Goal: Information Seeking & Learning: Understand process/instructions

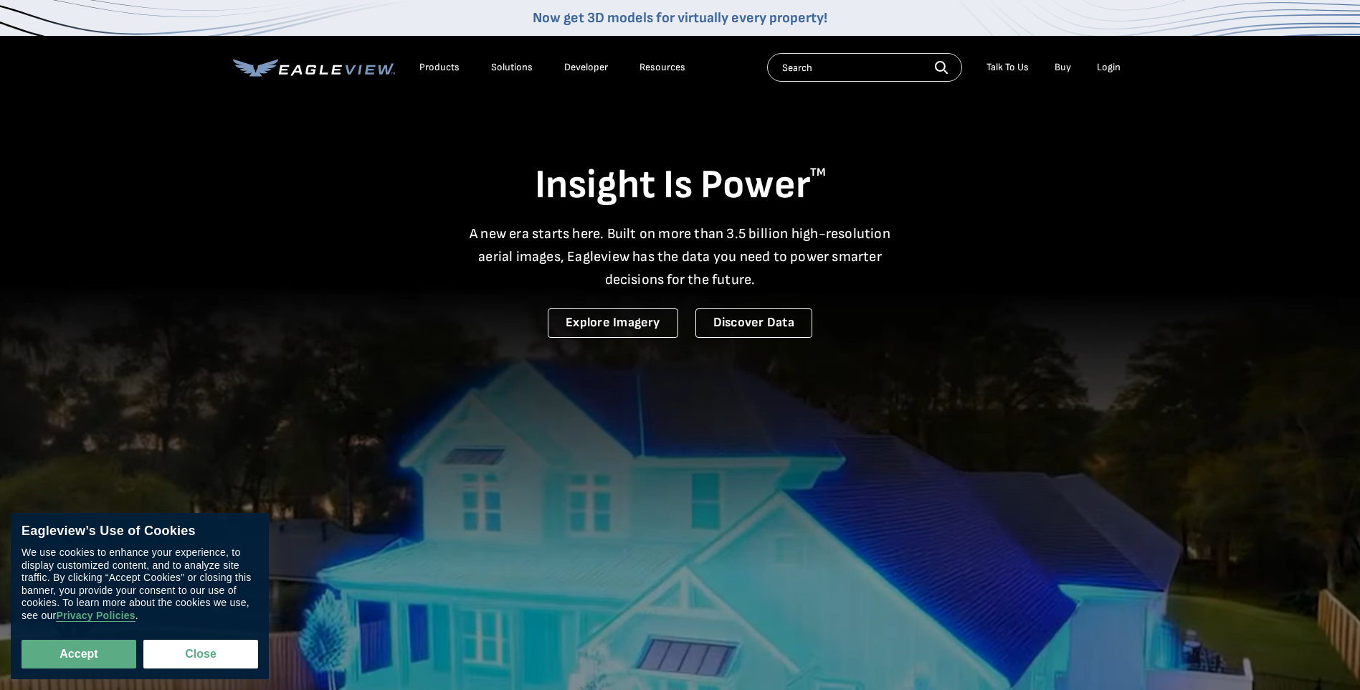
drag, startPoint x: 0, startPoint y: 0, endPoint x: 353, endPoint y: 268, distance: 443.6
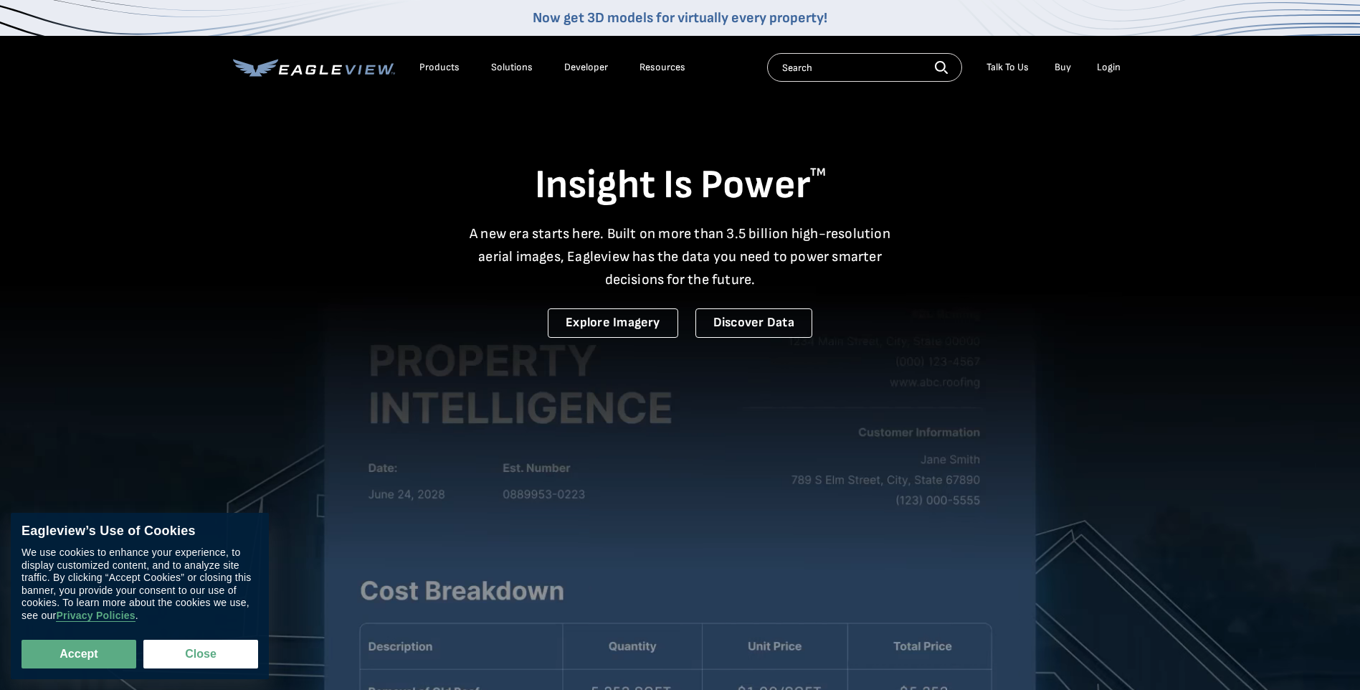
click at [353, 268] on div "Insight Is Power TM A new era starts here. Built on more than 3.5 billion high-…" at bounding box center [680, 217] width 895 height 240
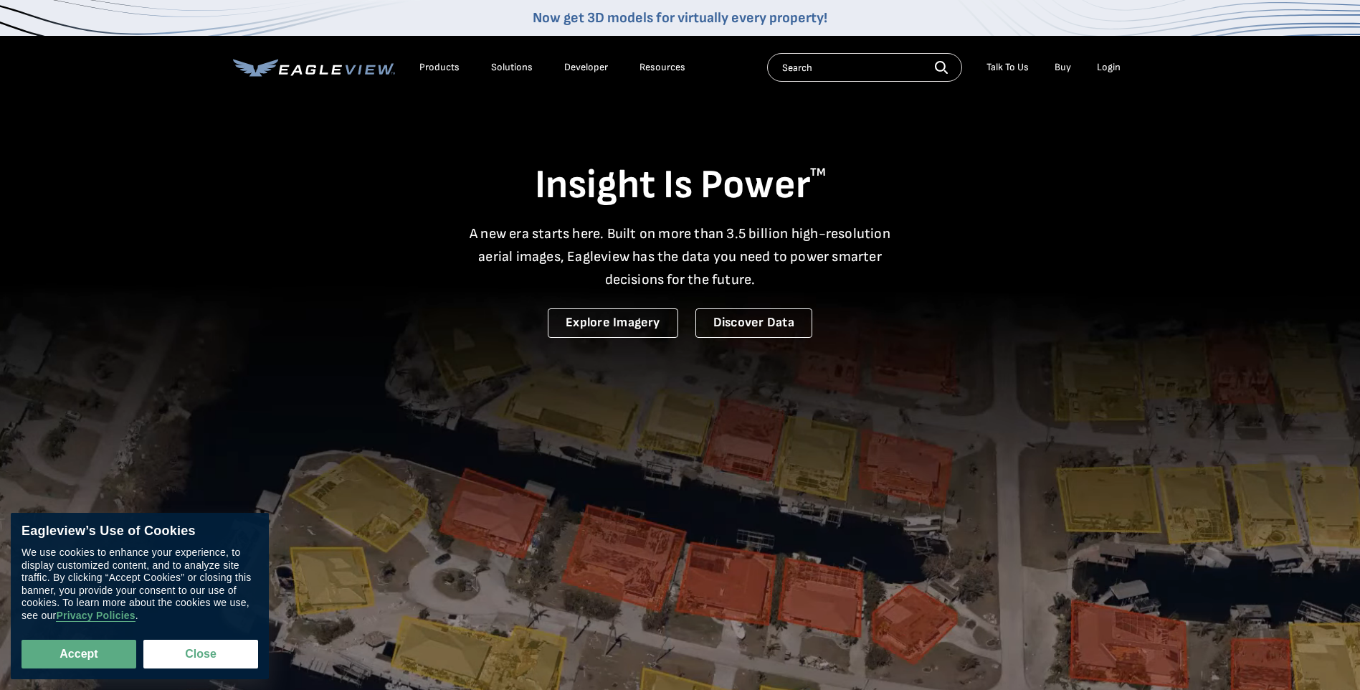
click at [1006, 66] on div "Talk To Us" at bounding box center [1007, 67] width 42 height 13
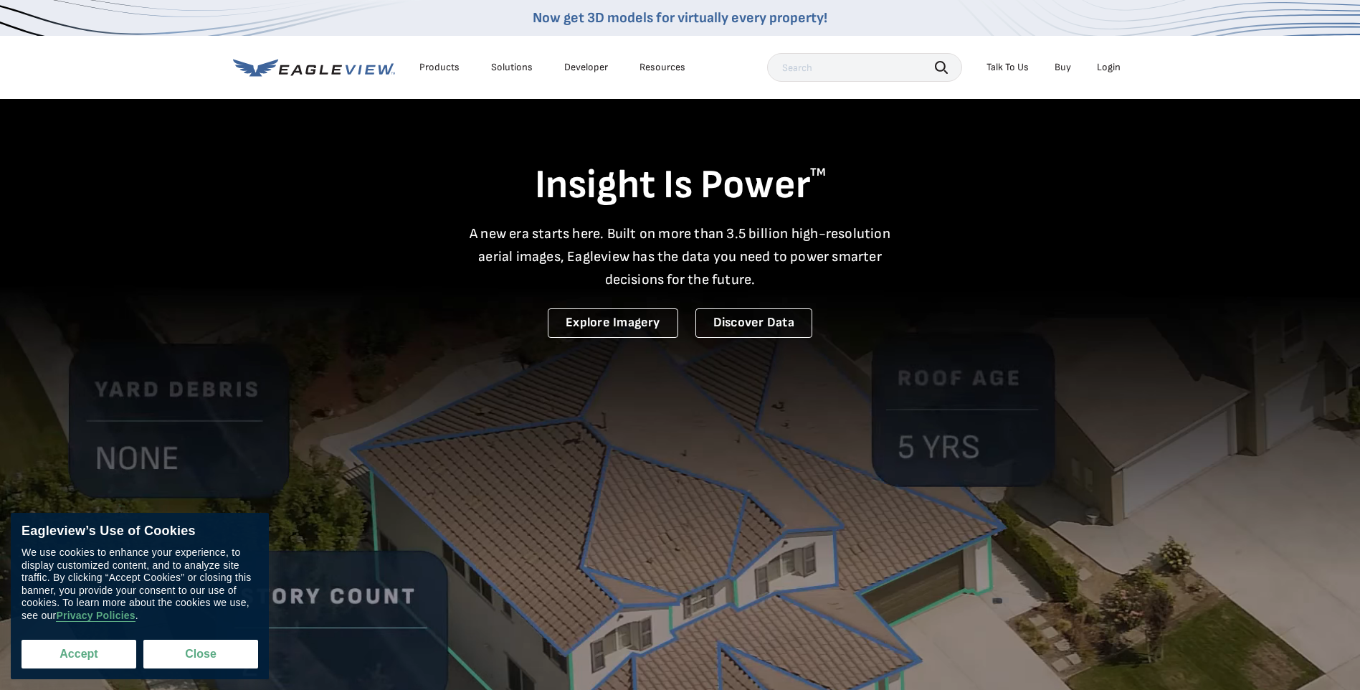
click at [77, 651] on button "Accept" at bounding box center [79, 653] width 115 height 29
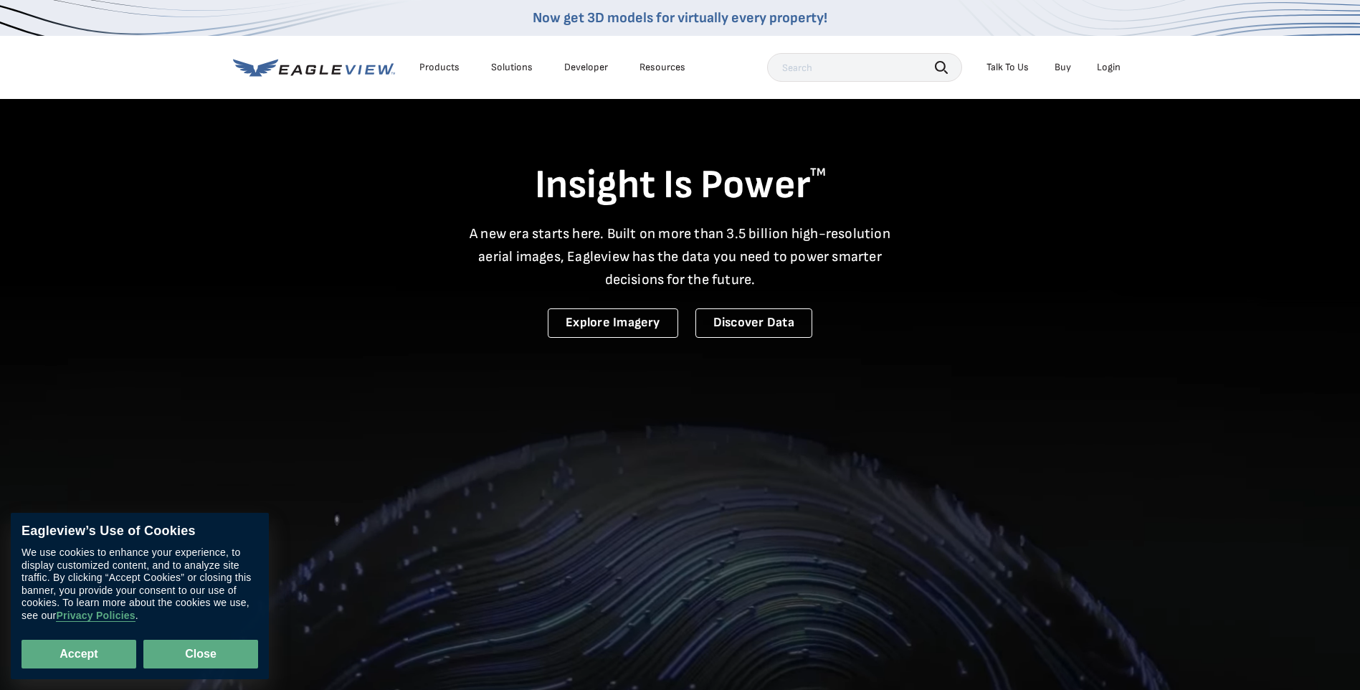
checkbox input "true"
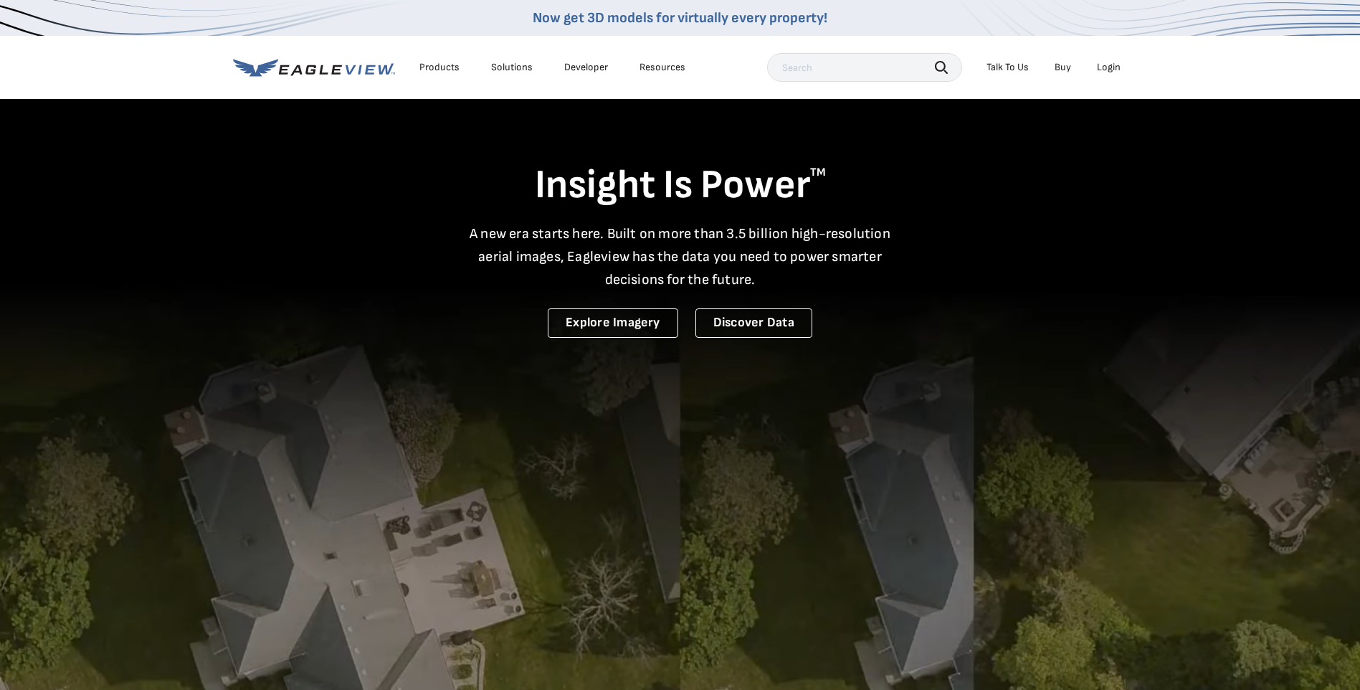
click at [1008, 67] on div "Talk To Us" at bounding box center [1007, 67] width 42 height 13
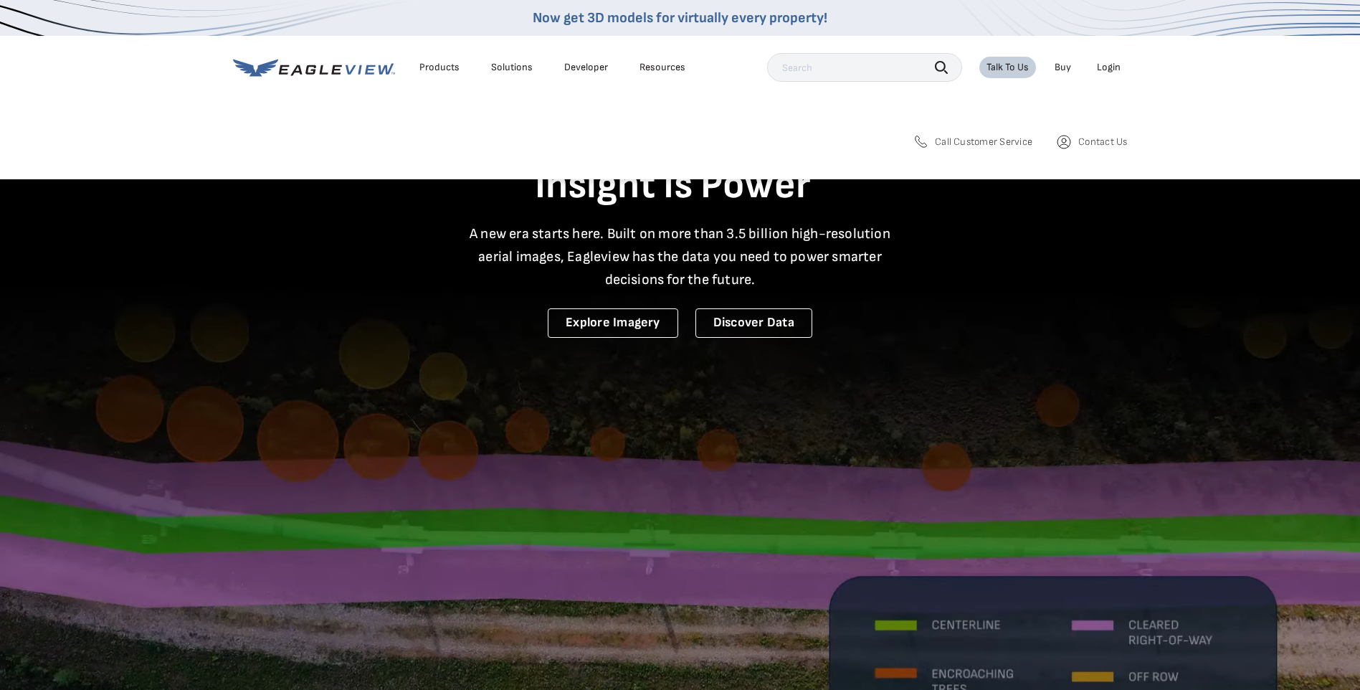
click at [1104, 136] on span "Contact Us" at bounding box center [1102, 141] width 49 height 13
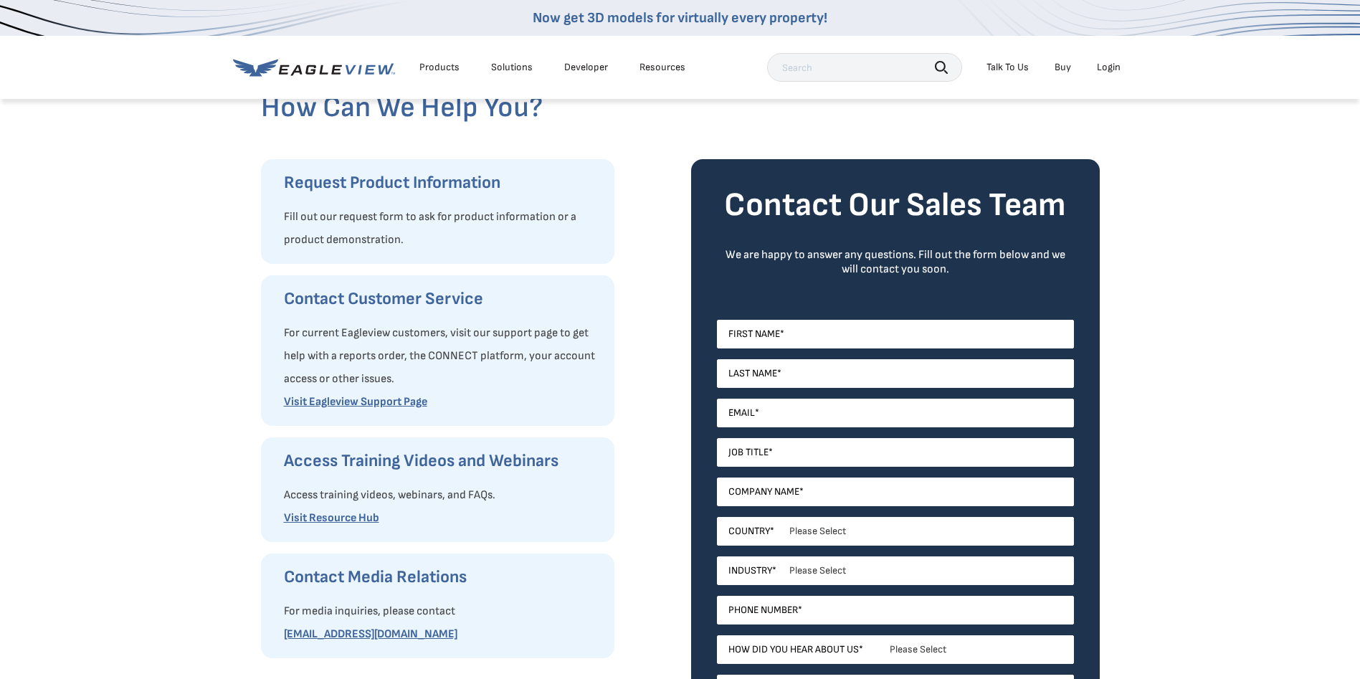
scroll to position [143, 0]
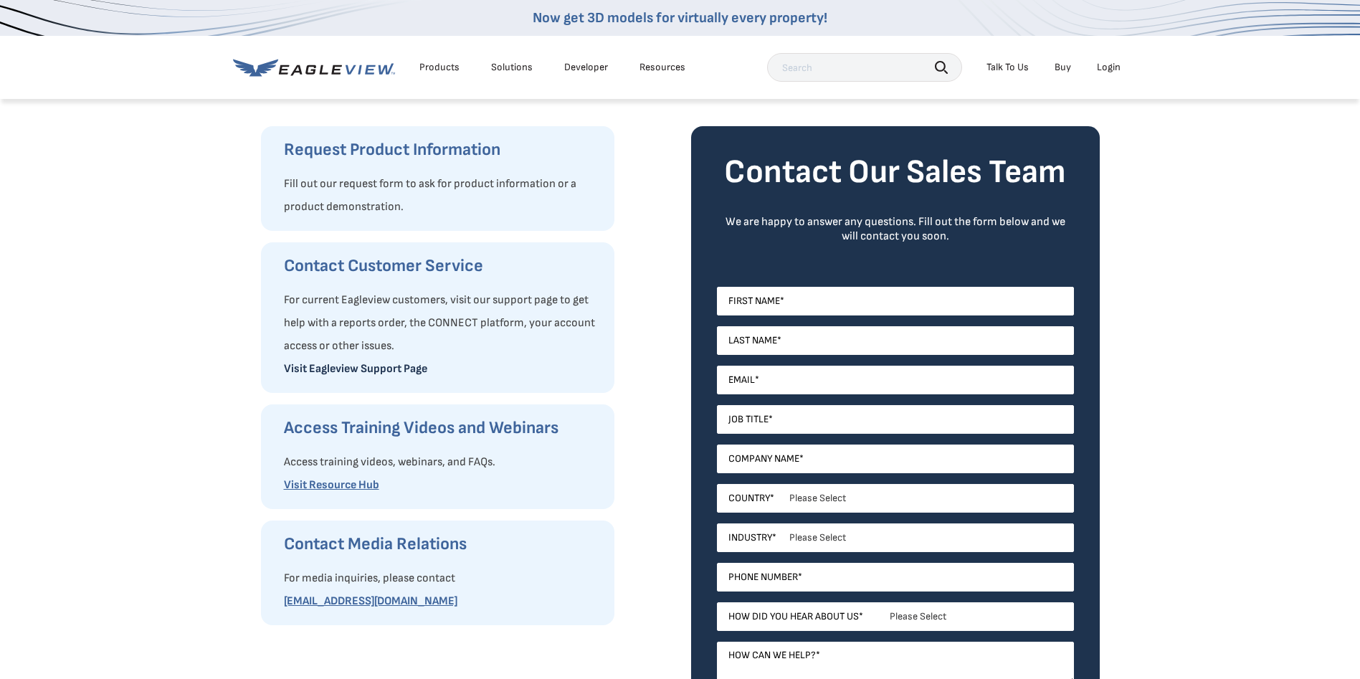
click at [371, 364] on link "Visit Eagleview Support Page" at bounding box center [355, 369] width 143 height 14
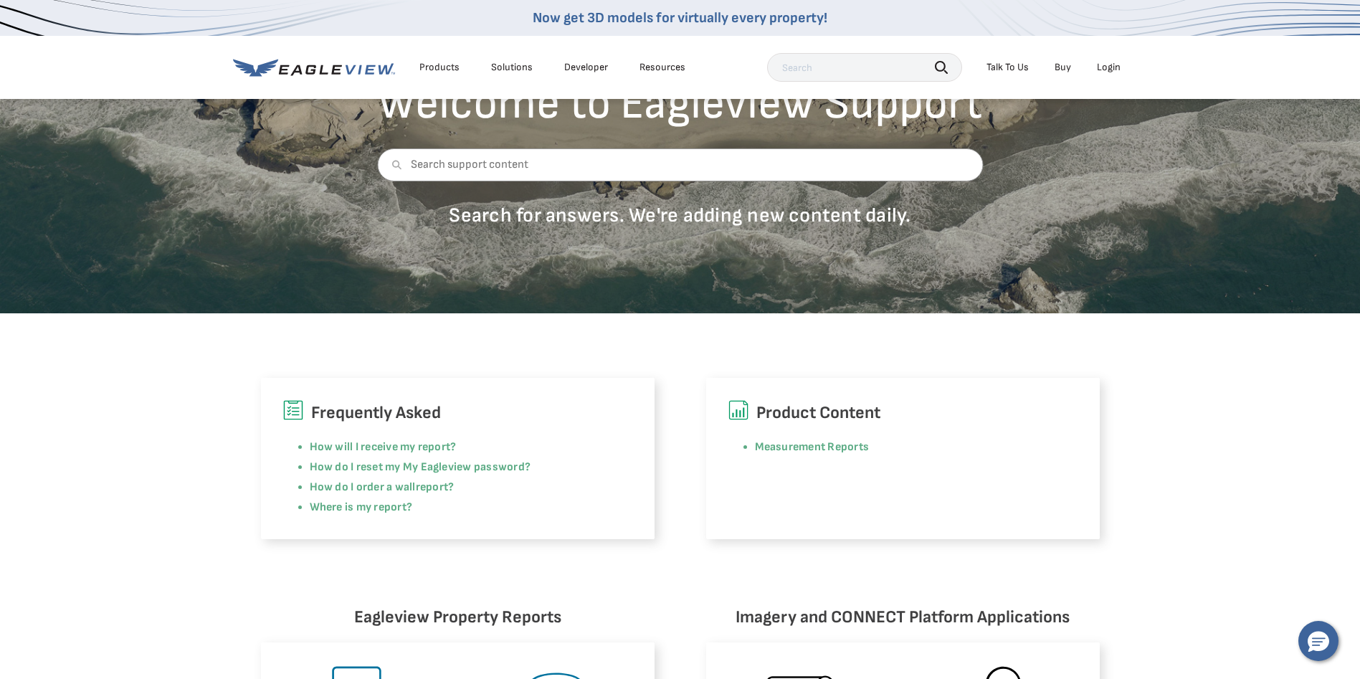
scroll to position [215, 0]
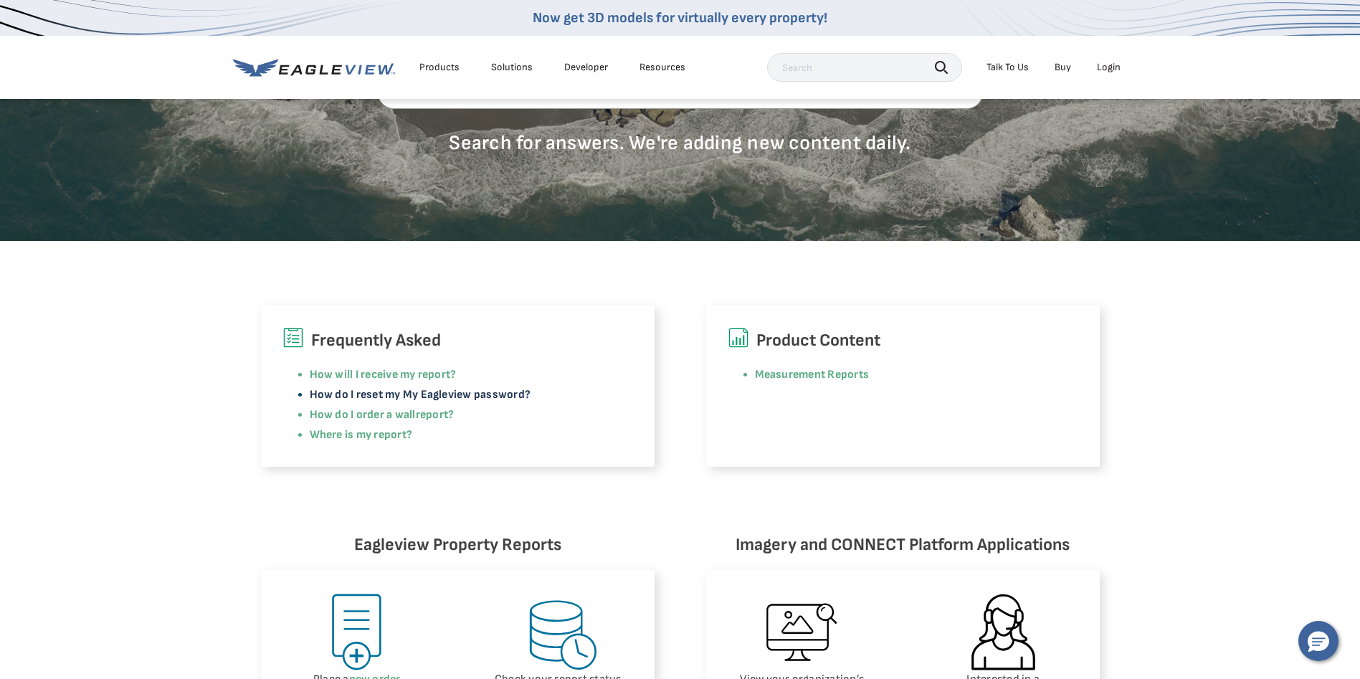
click at [503, 394] on link "How do I reset my My Eagleview password?" at bounding box center [421, 395] width 222 height 14
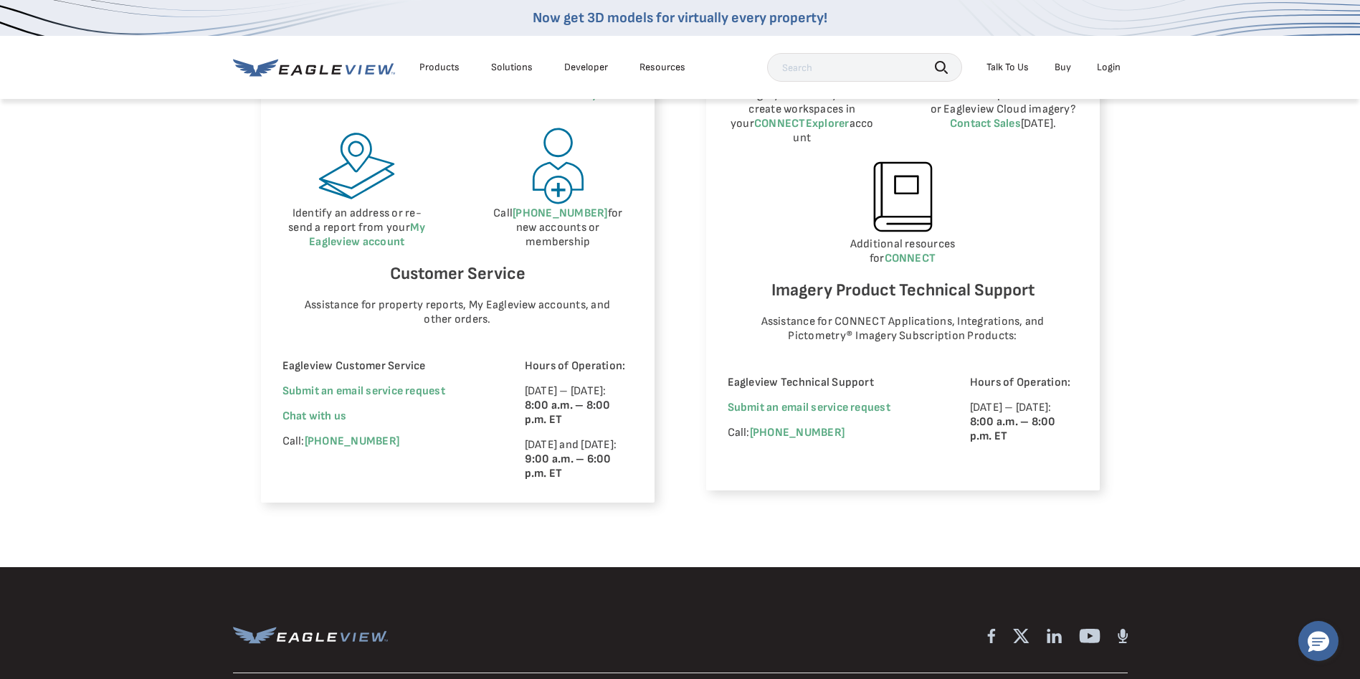
scroll to position [860, 0]
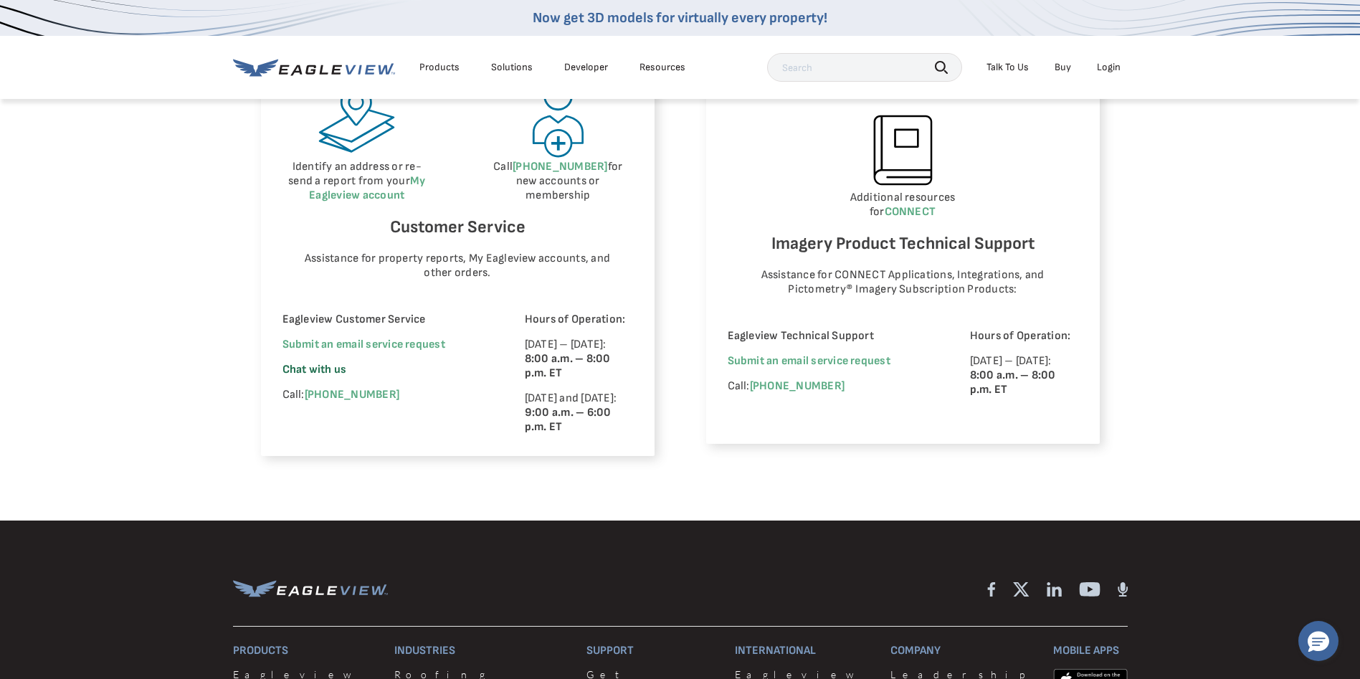
click at [323, 370] on span "Chat with us" at bounding box center [314, 370] width 65 height 14
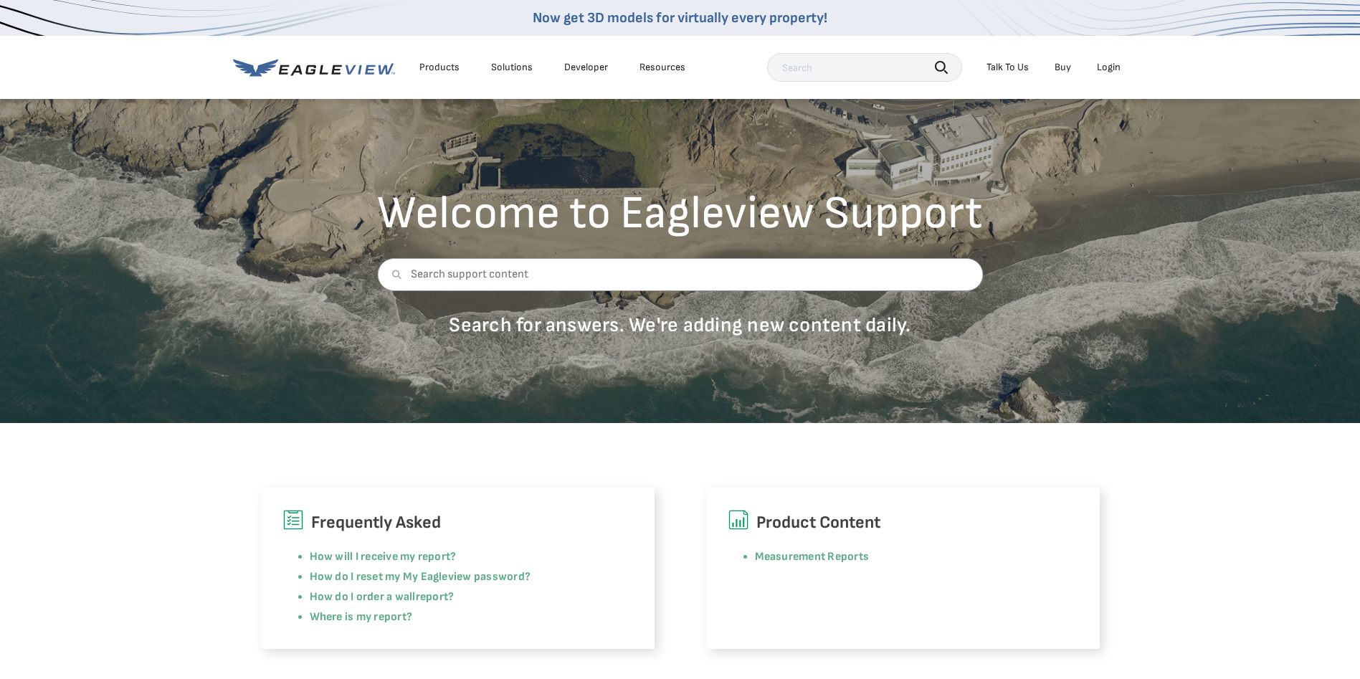
scroll to position [0, 0]
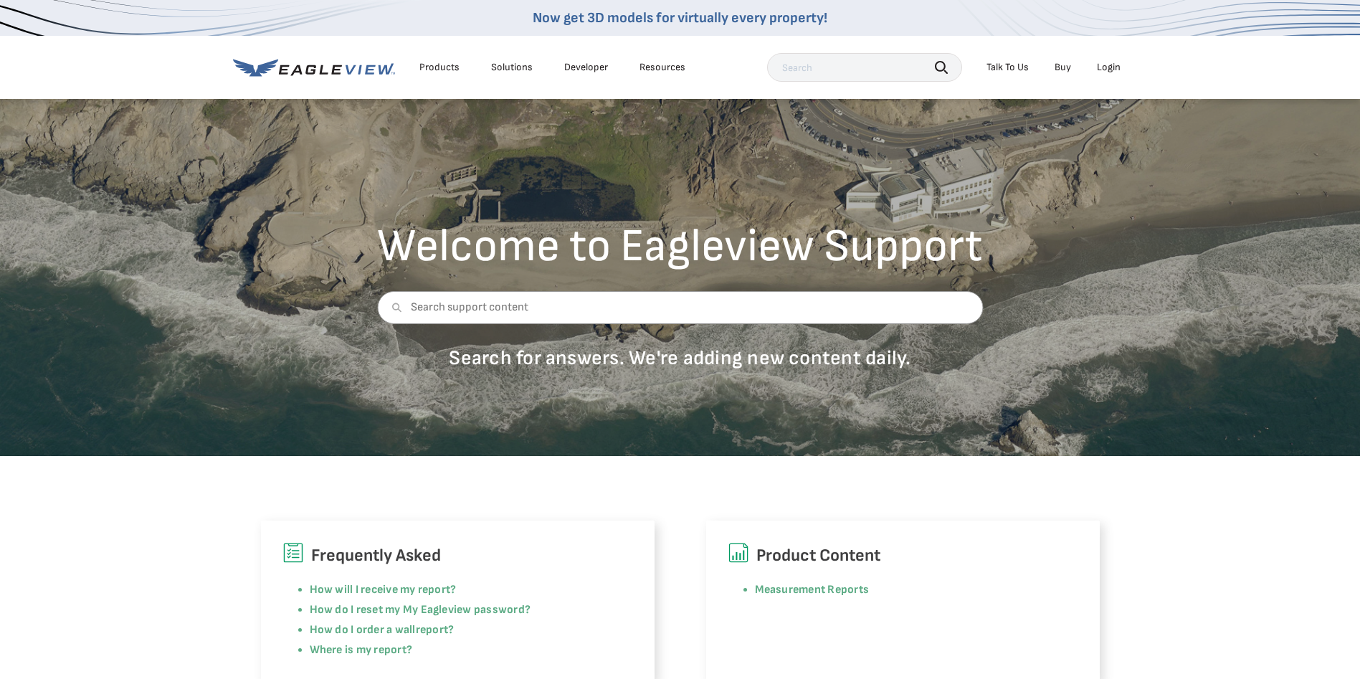
click at [1110, 68] on div "Login" at bounding box center [1109, 67] width 24 height 13
click at [1114, 65] on div "Login" at bounding box center [1109, 67] width 24 height 13
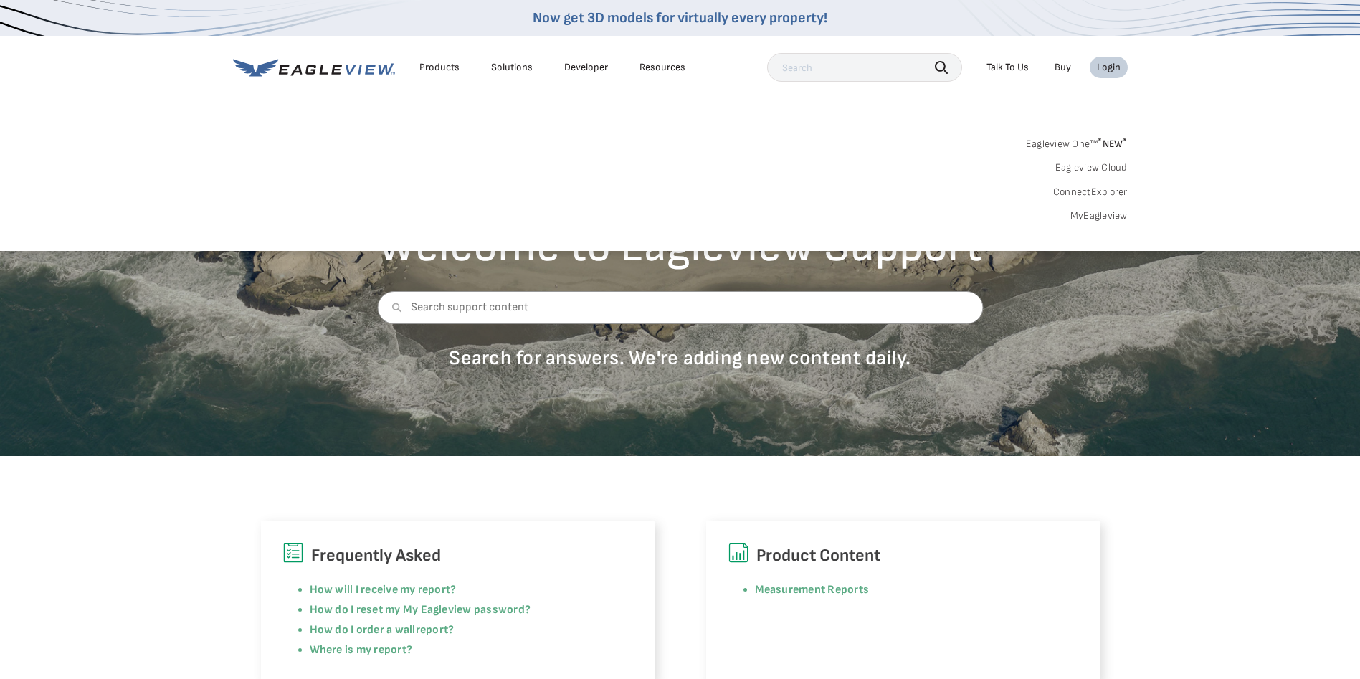
click at [1090, 189] on link "ConnectExplorer" at bounding box center [1090, 192] width 75 height 13
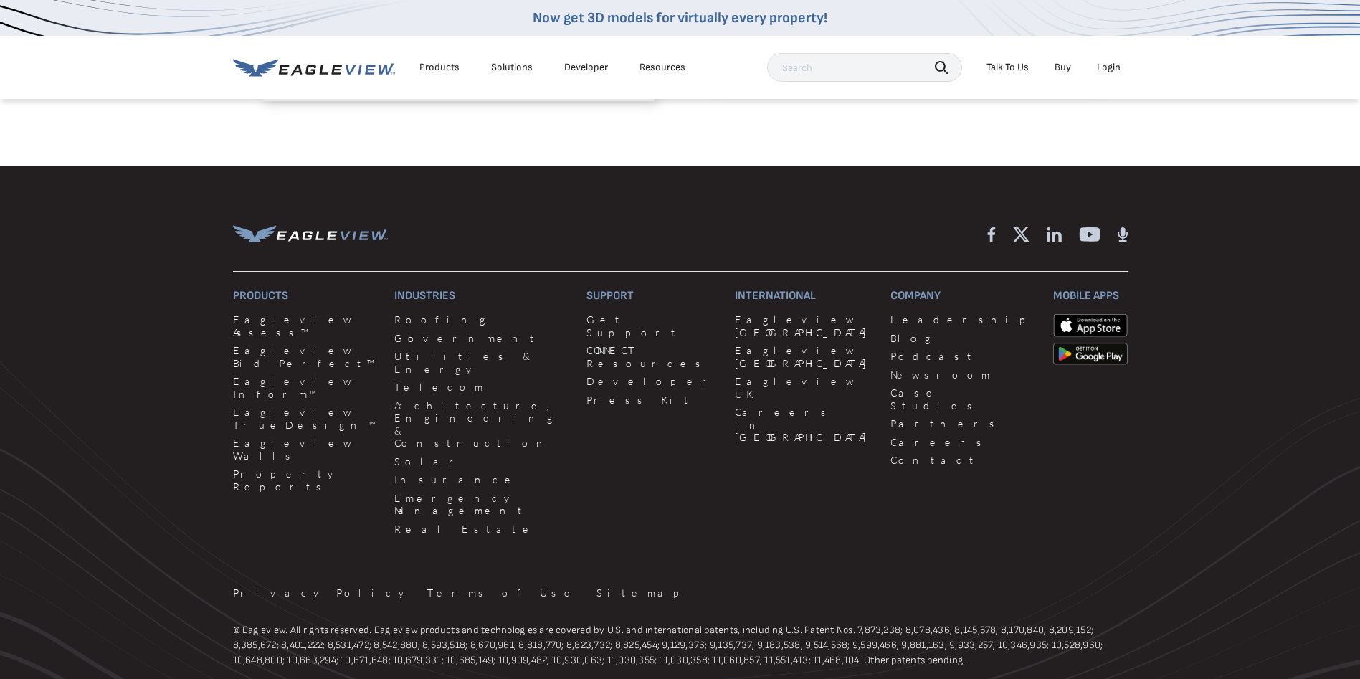
scroll to position [1279, 0]
